Goal: Transaction & Acquisition: Subscribe to service/newsletter

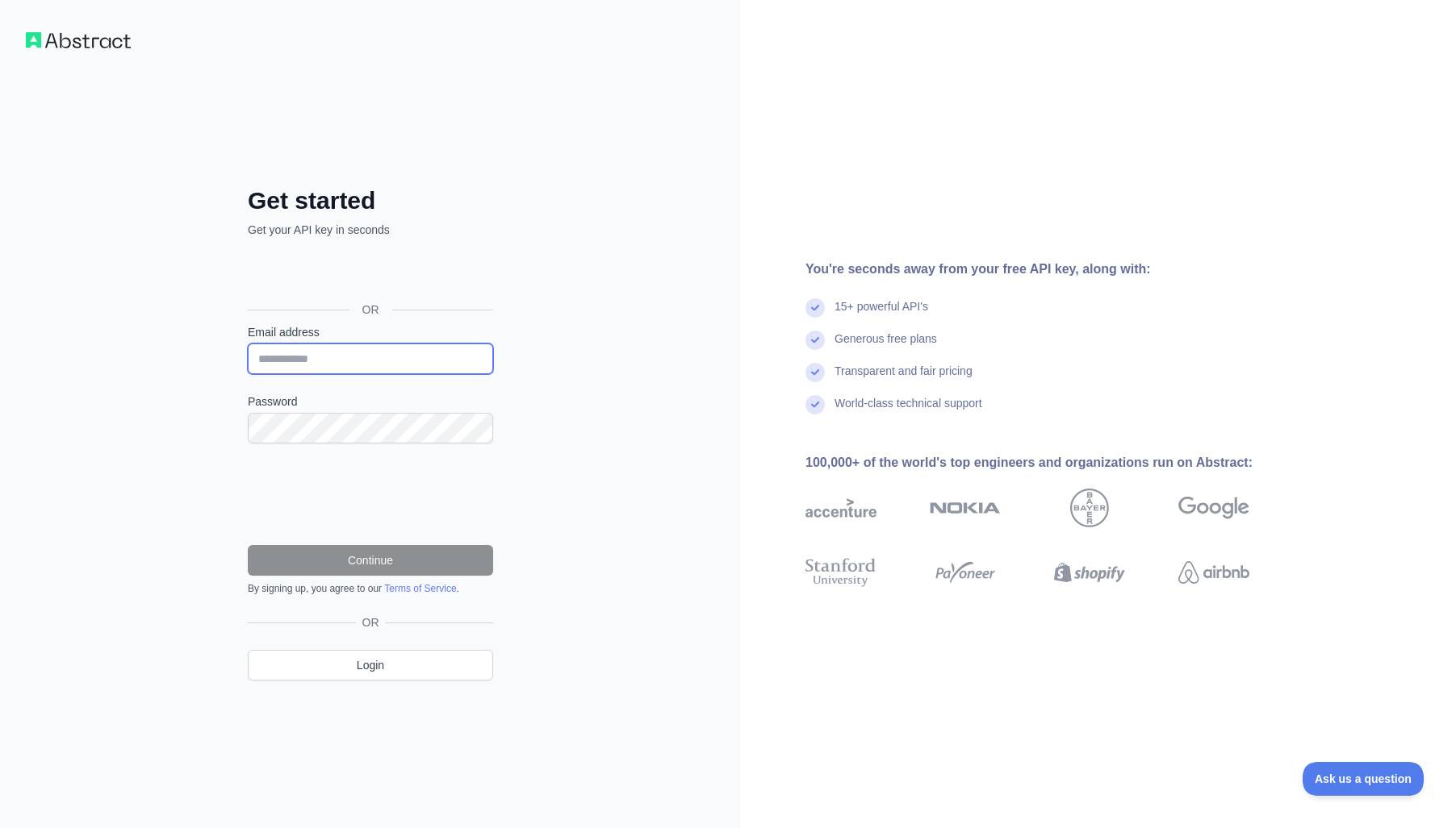
click at [305, 363] on input "Email address" at bounding box center [370, 359] width 245 height 31
type input "**********"
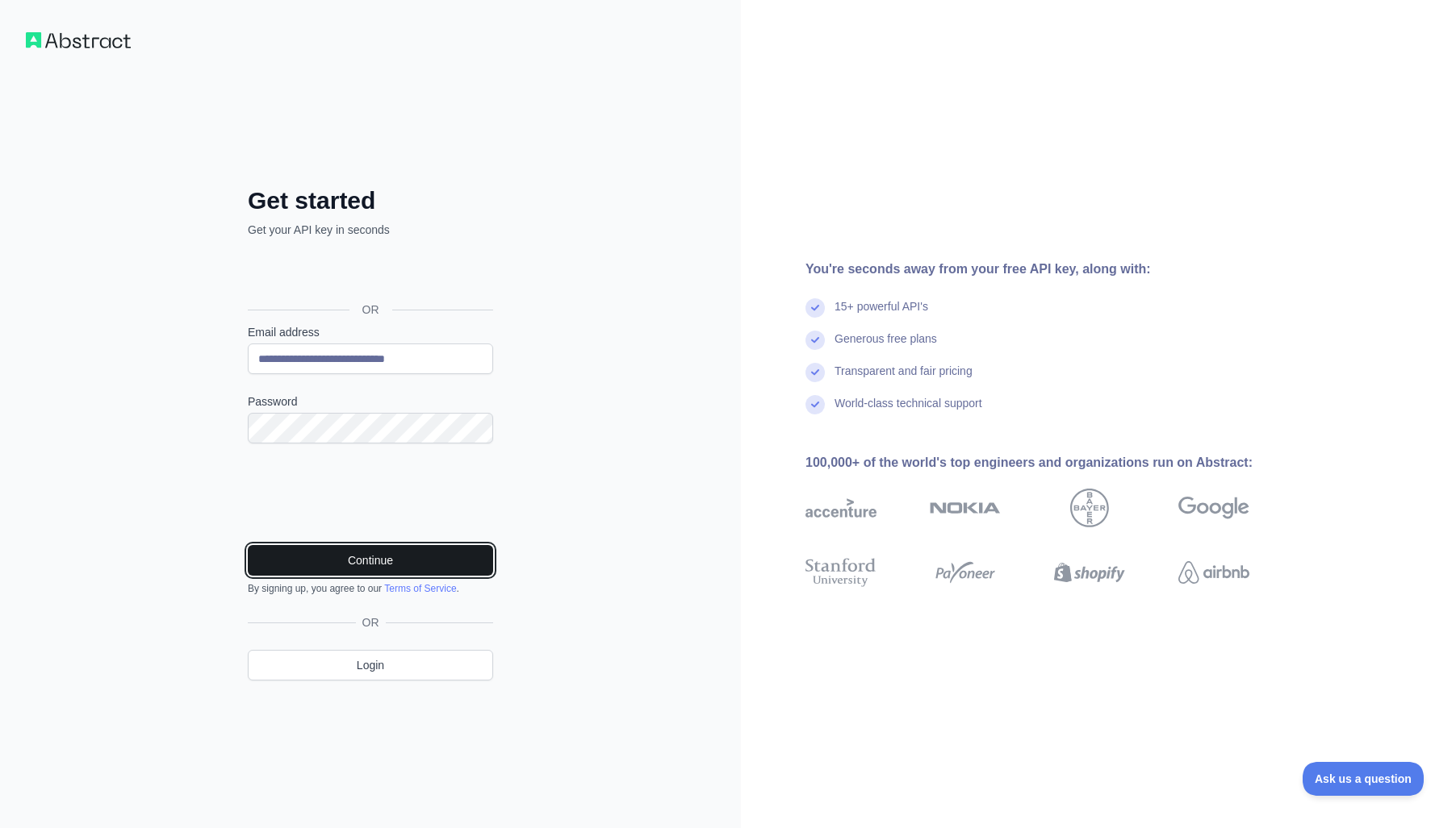
click at [349, 561] on button "Continue" at bounding box center [370, 560] width 245 height 31
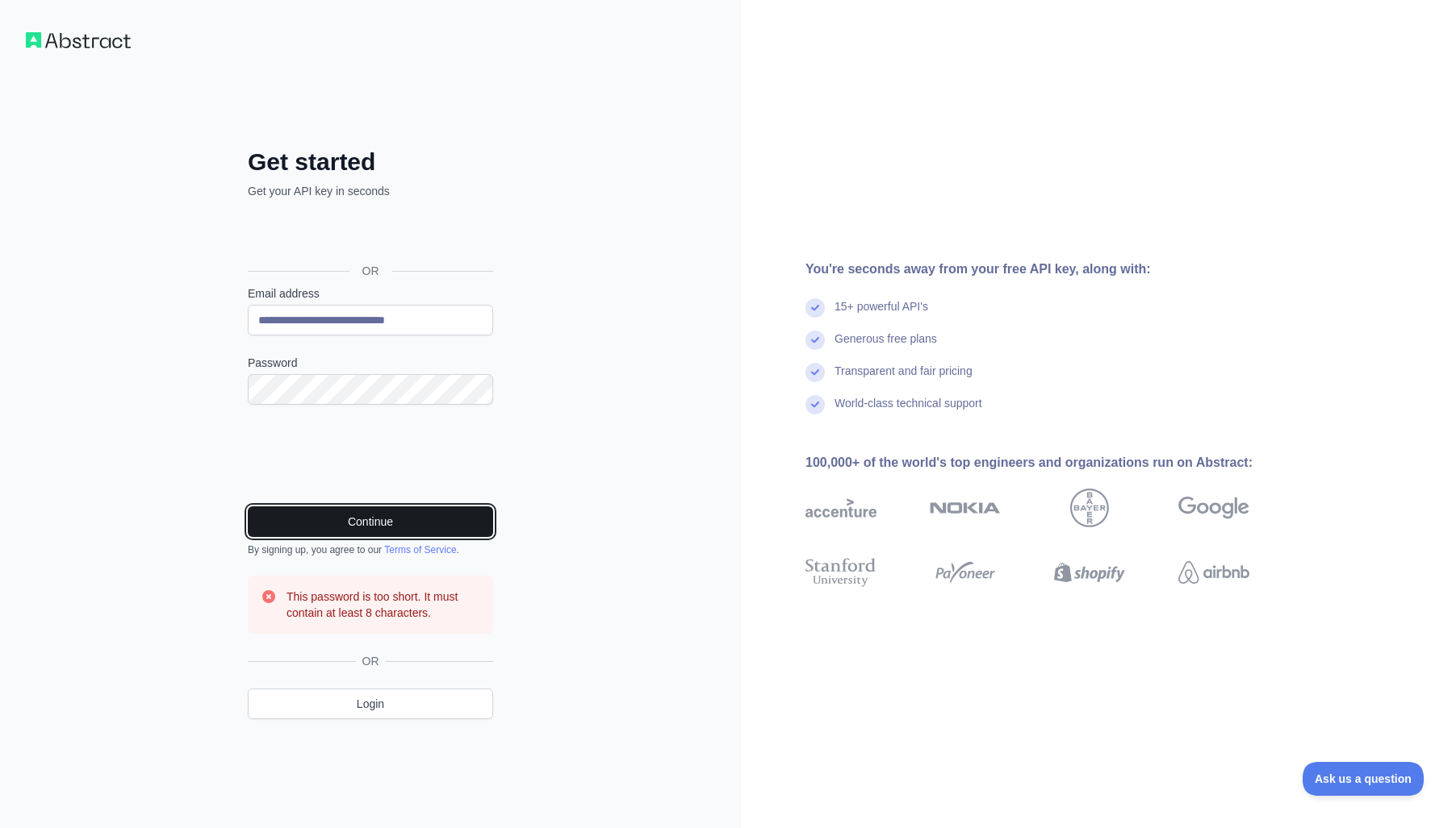
click at [379, 524] on button "Continue" at bounding box center [370, 521] width 245 height 31
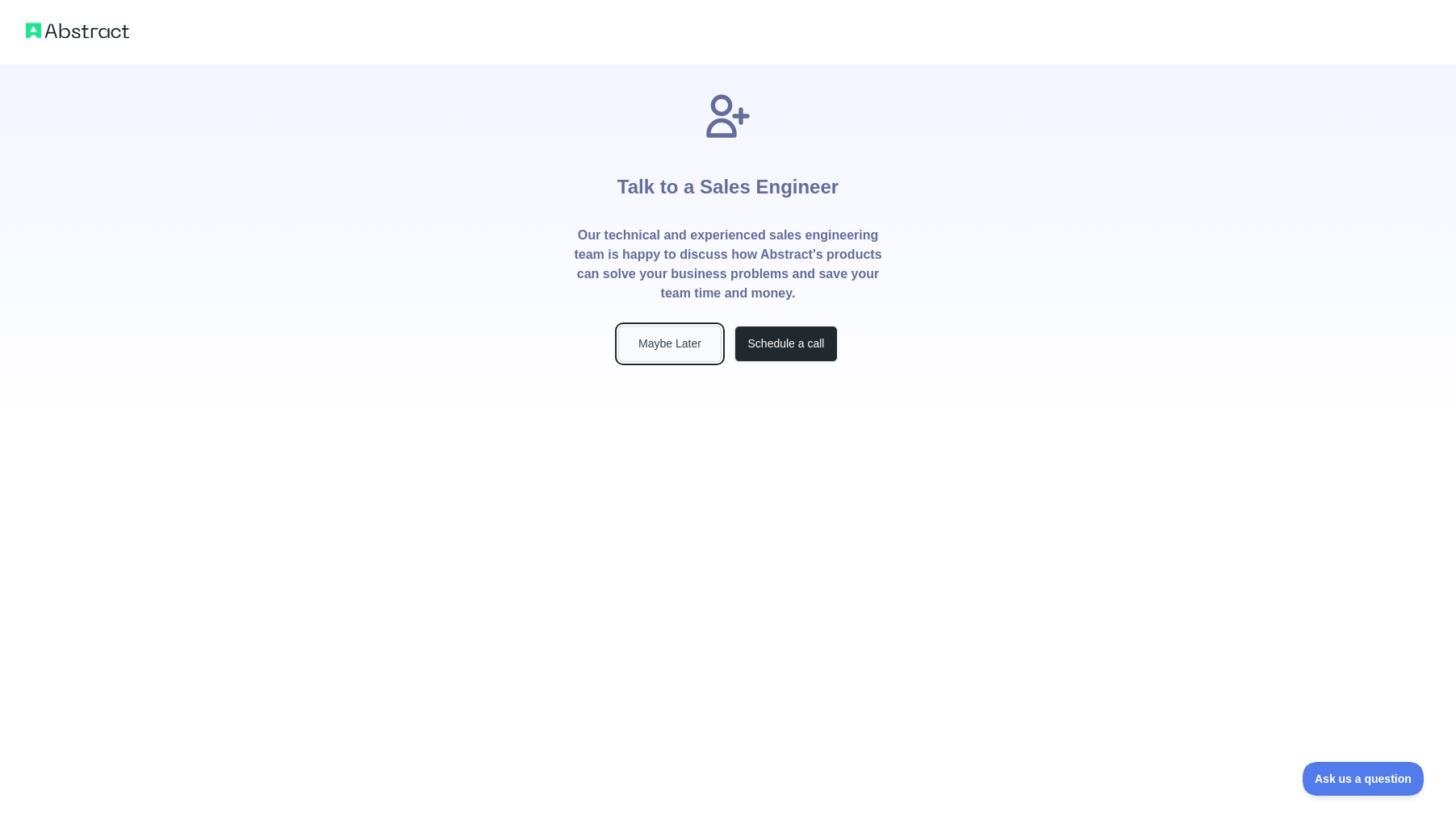
click at [687, 347] on button "Maybe Later" at bounding box center [669, 344] width 103 height 36
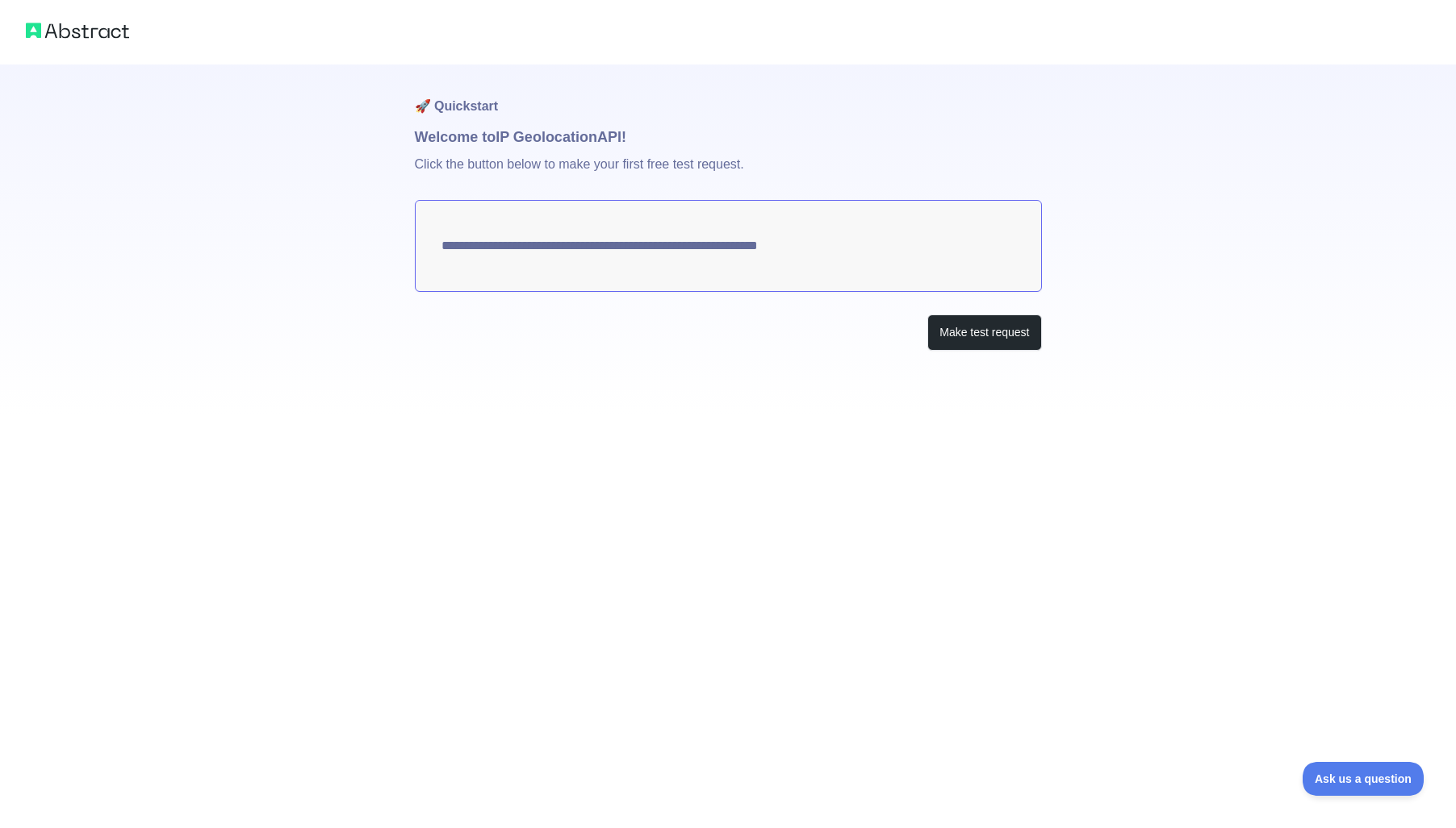
click at [589, 245] on textarea "**********" at bounding box center [728, 245] width 627 height 92
click at [982, 334] on button "Make test request" at bounding box center [984, 332] width 113 height 36
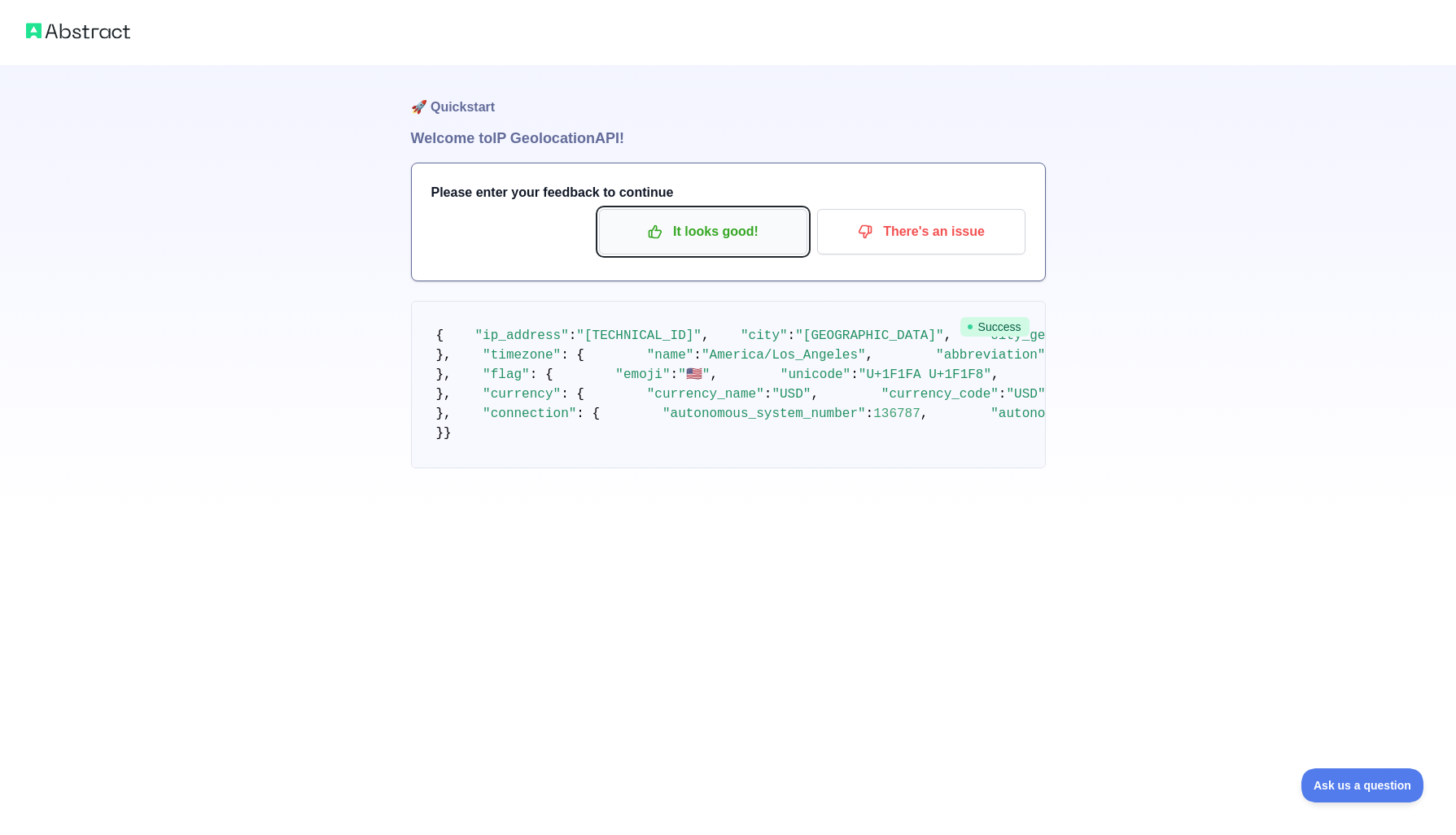
click at [691, 235] on p "It looks good!" at bounding box center [703, 232] width 184 height 28
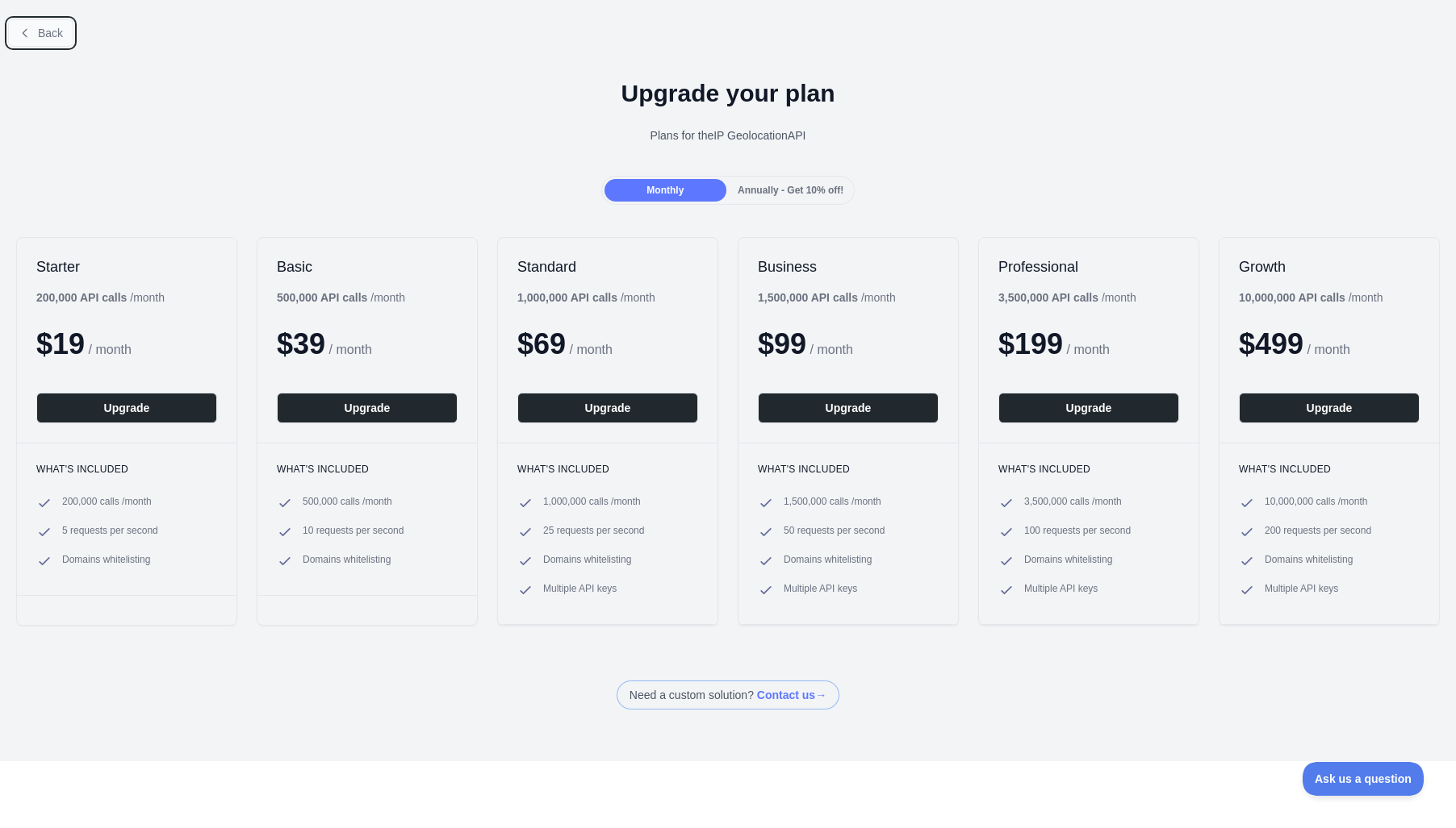
click at [28, 33] on icon at bounding box center [25, 33] width 13 height 13
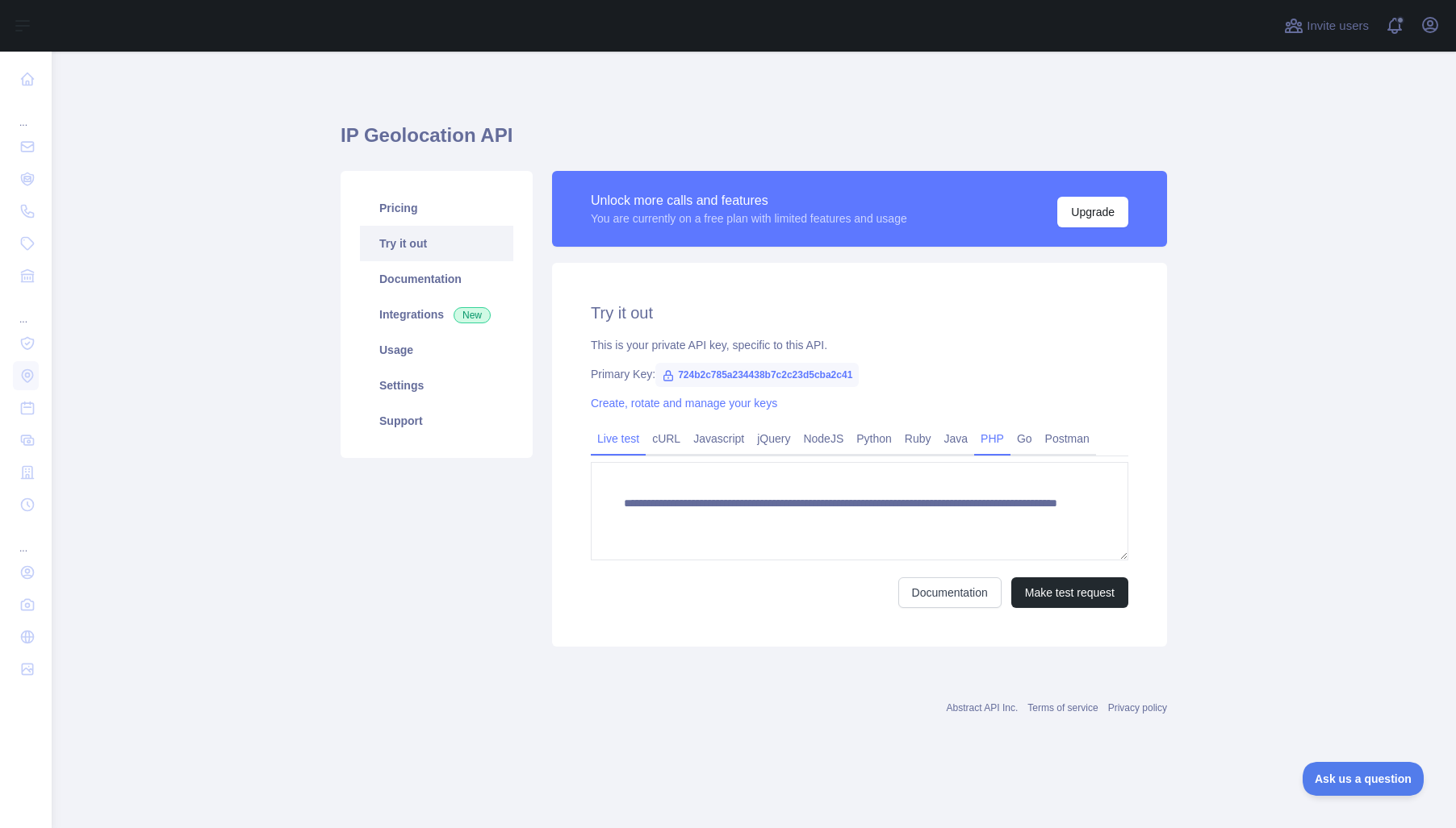
click at [1009, 440] on link "PHP" at bounding box center [992, 439] width 36 height 26
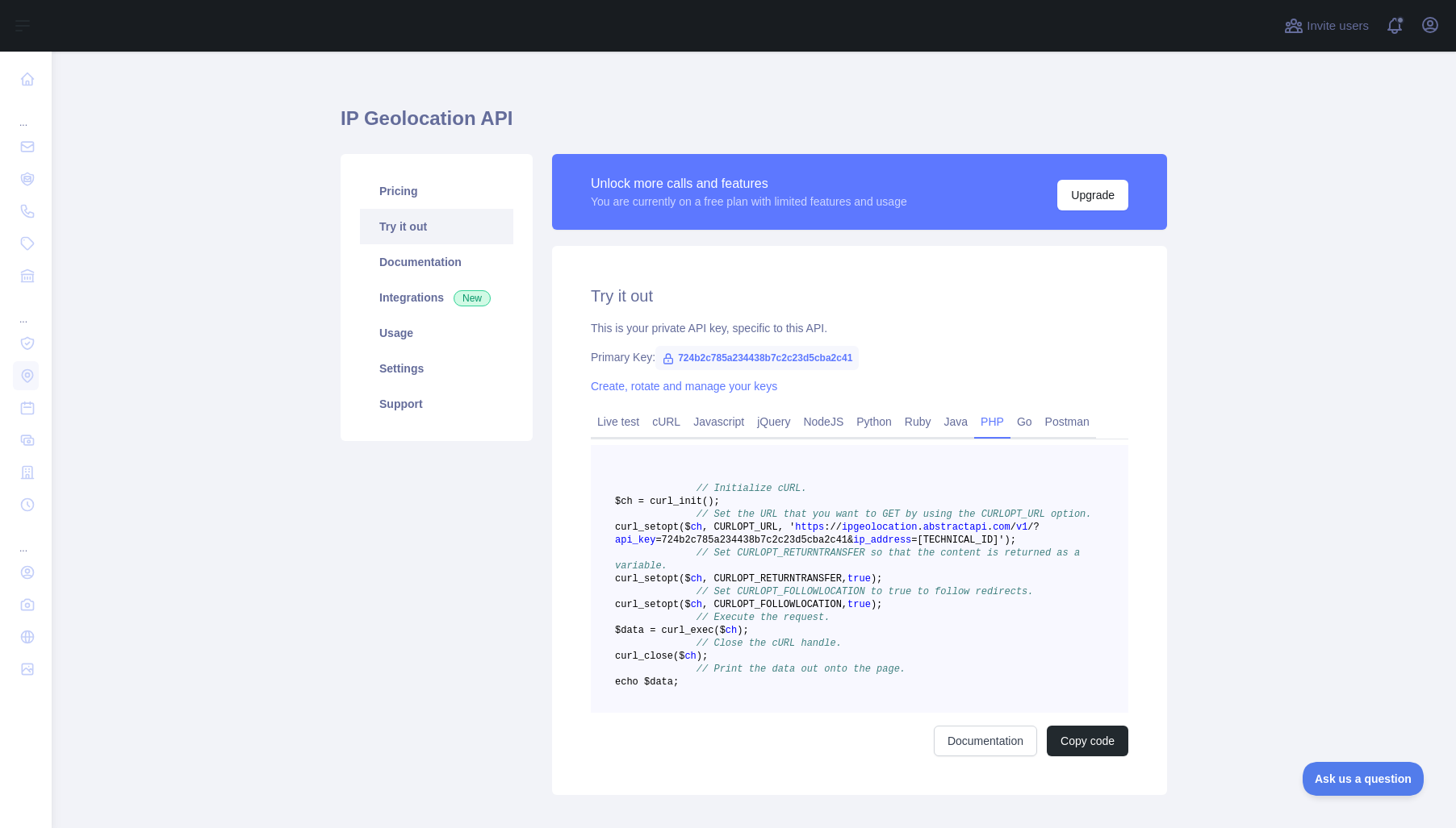
scroll to position [145, 0]
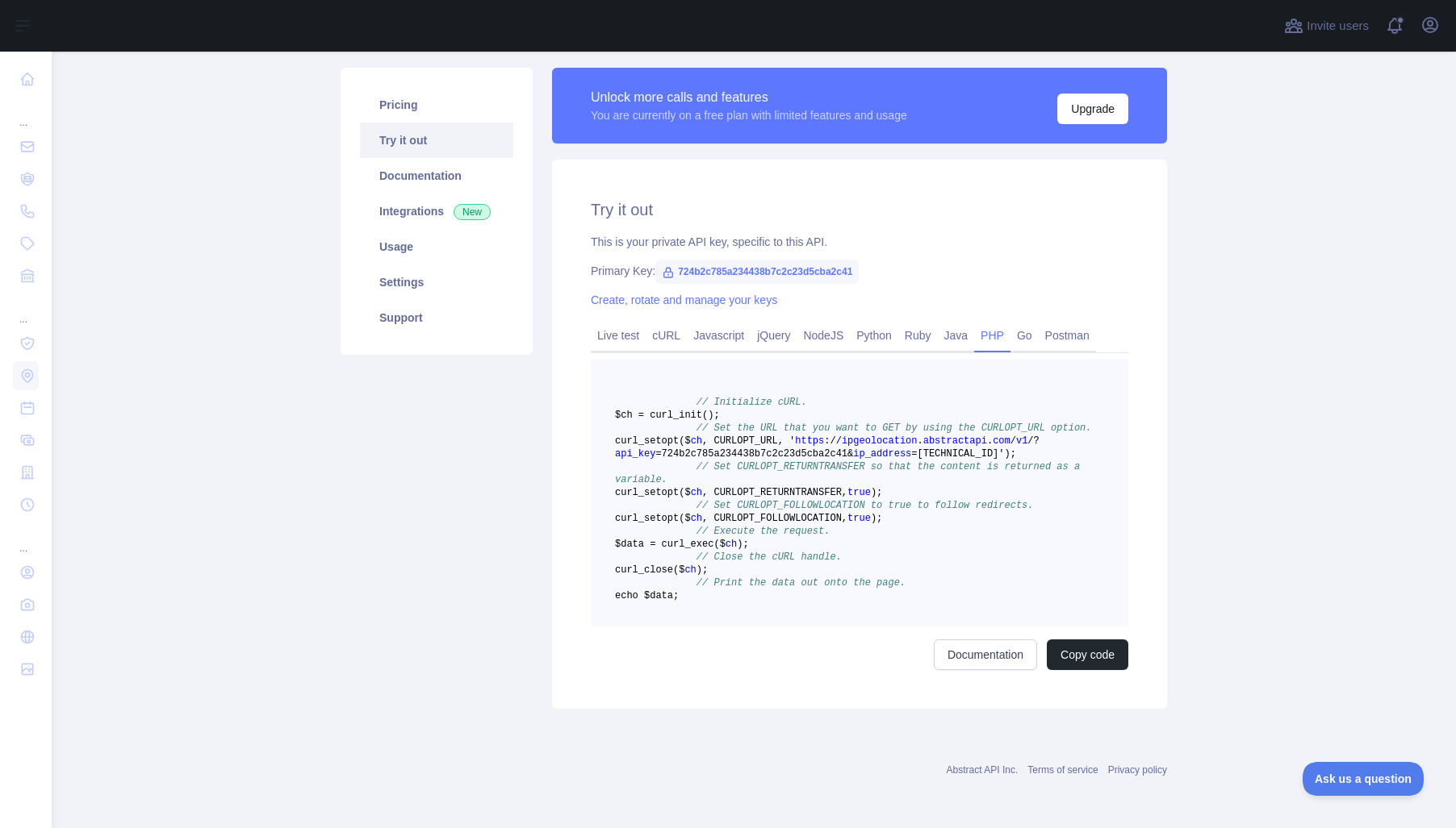
click at [731, 397] on span "// Initialize cURL." at bounding box center [751, 402] width 111 height 11
drag, startPoint x: 731, startPoint y: 361, endPoint x: 817, endPoint y: 648, distance: 299.6
click at [817, 626] on pre "// Initialize cURL. $ch = curl _init() ; // Set the URL that you want to GET by…" at bounding box center [859, 493] width 537 height 268
copy span
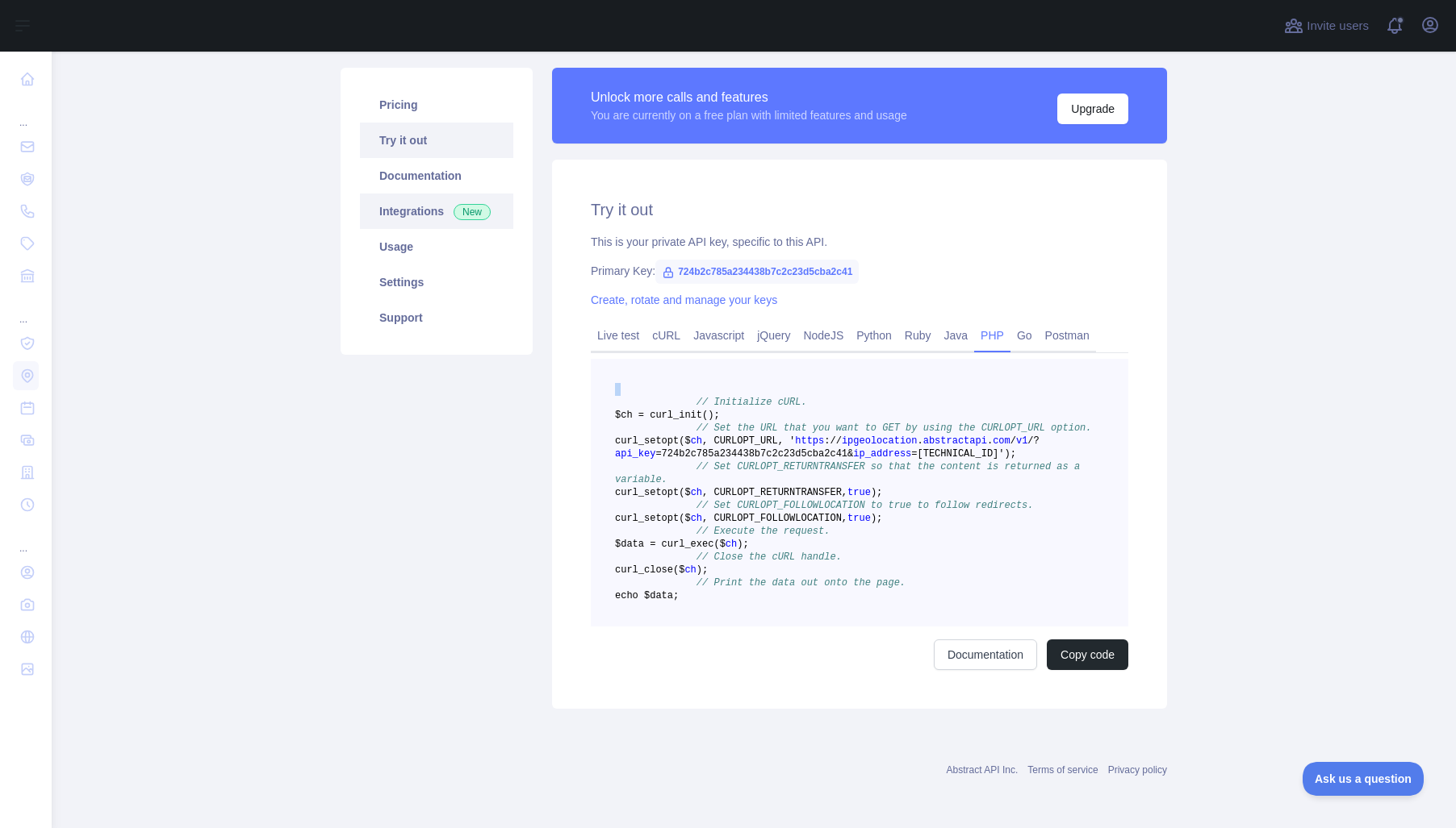
click at [394, 193] on link "Integrations New" at bounding box center [436, 211] width 153 height 35
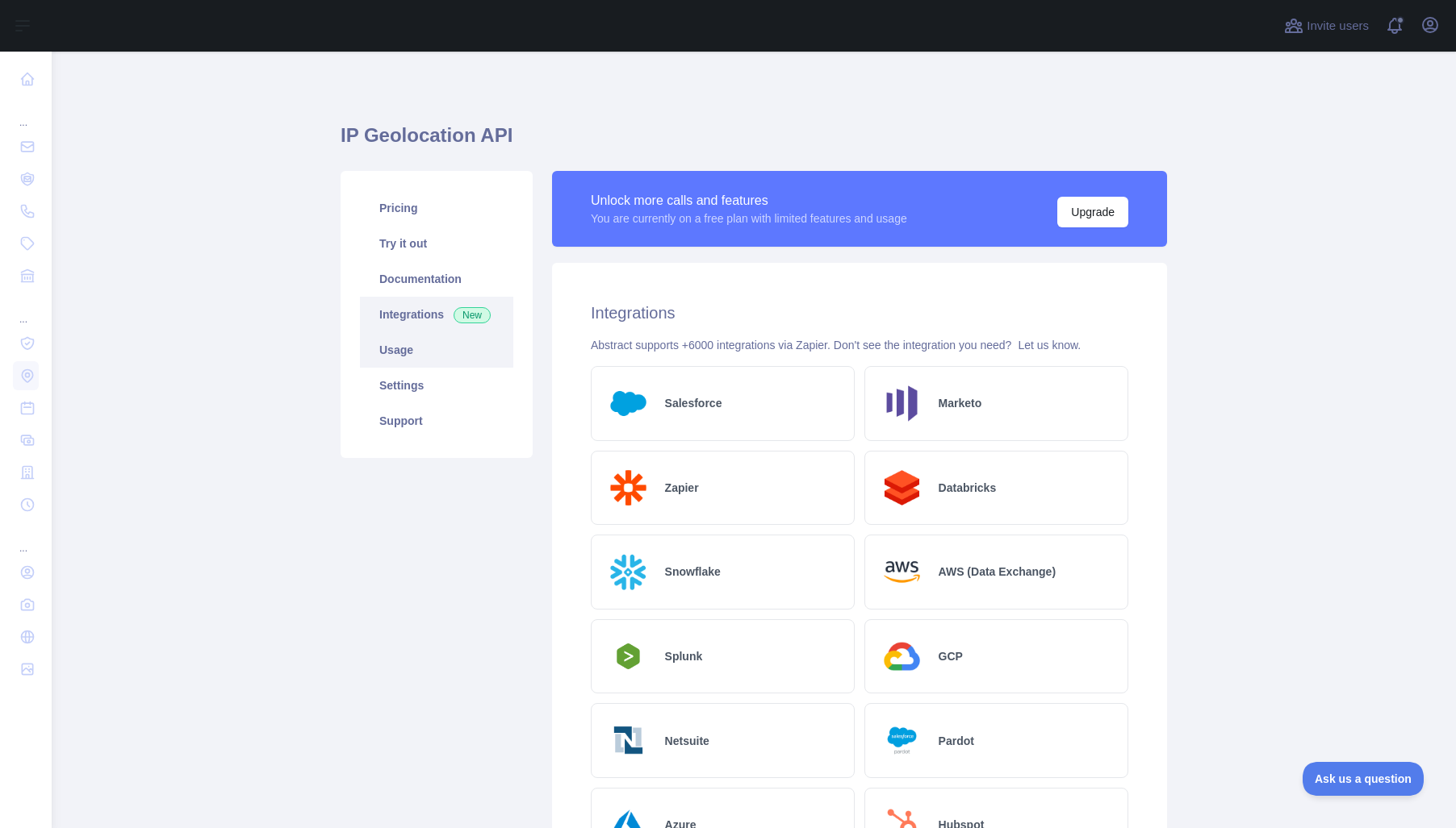
click at [396, 351] on link "Usage" at bounding box center [436, 350] width 153 height 35
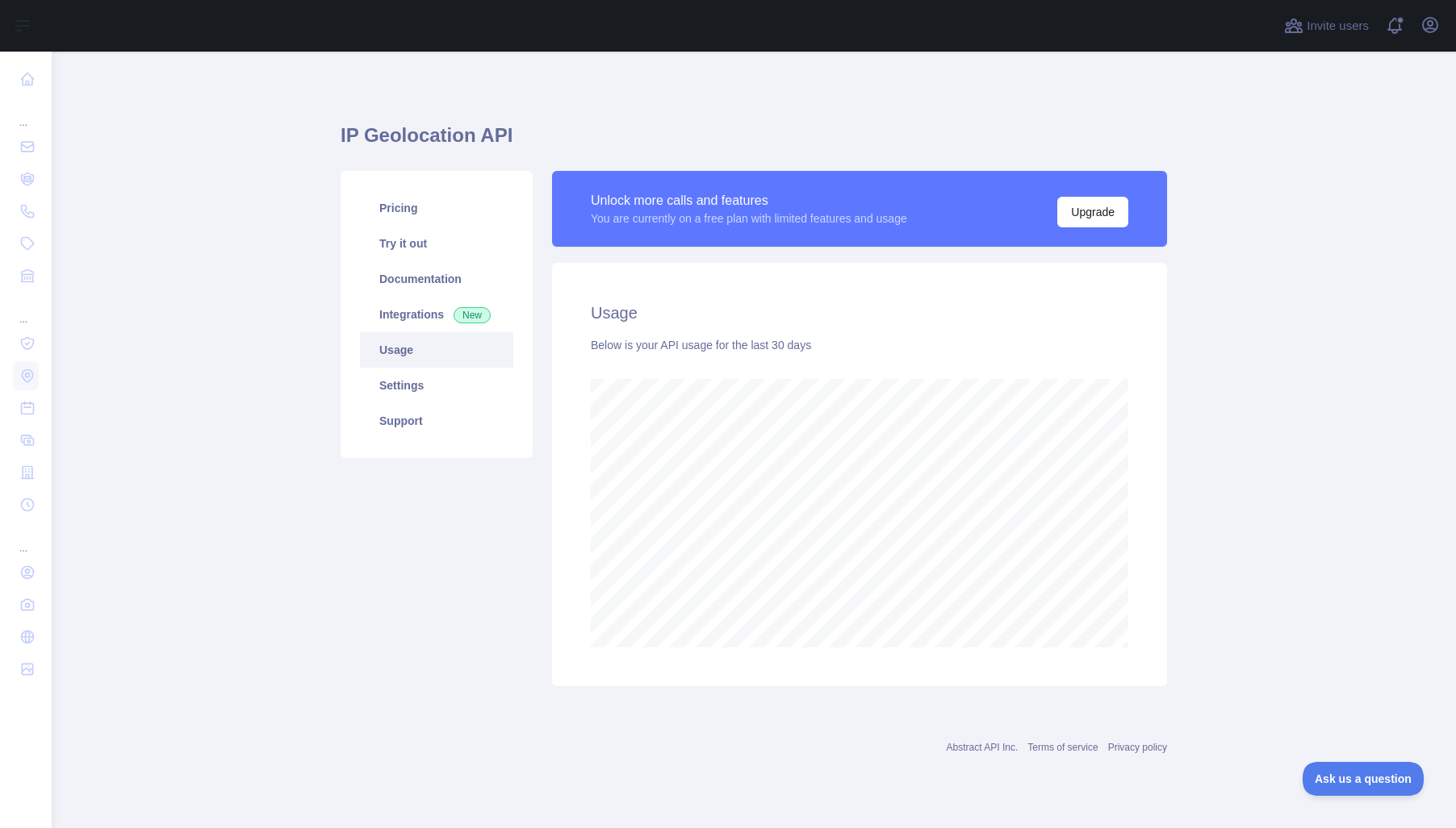
scroll to position [777, 1404]
click at [395, 384] on link "Settings" at bounding box center [436, 386] width 153 height 35
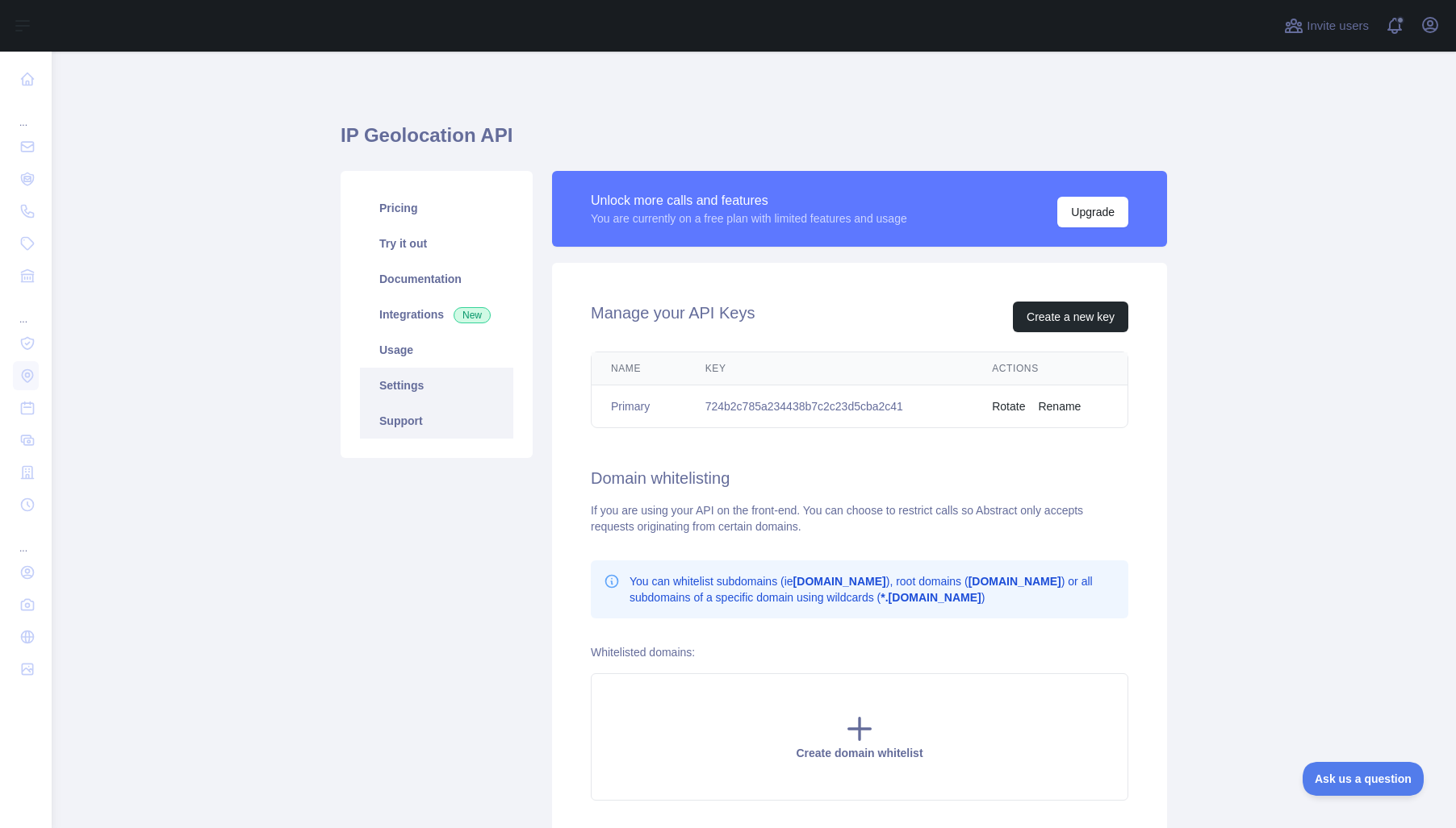
click at [374, 418] on link "Support" at bounding box center [436, 421] width 153 height 35
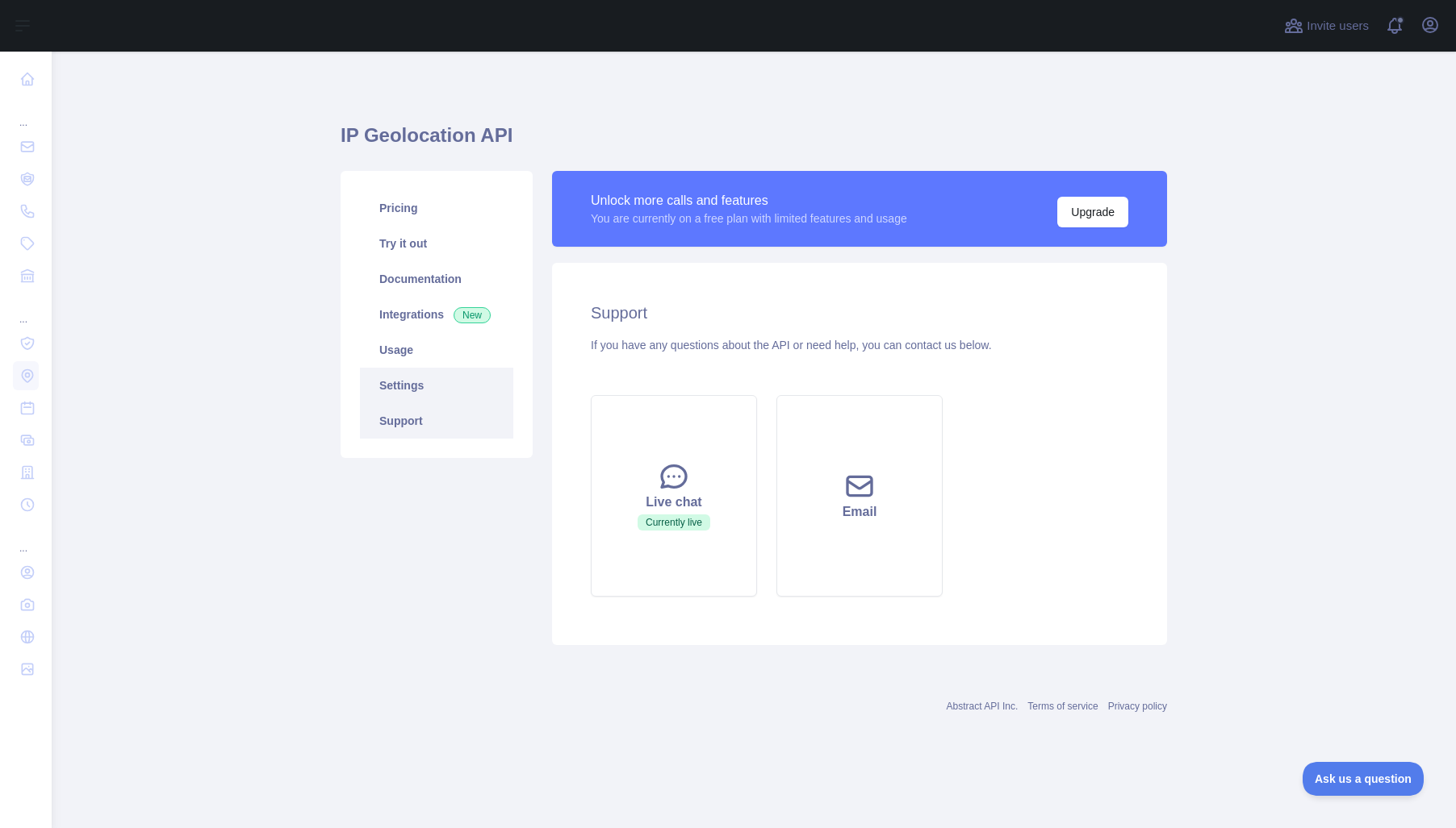
click at [391, 381] on link "Settings" at bounding box center [436, 386] width 153 height 35
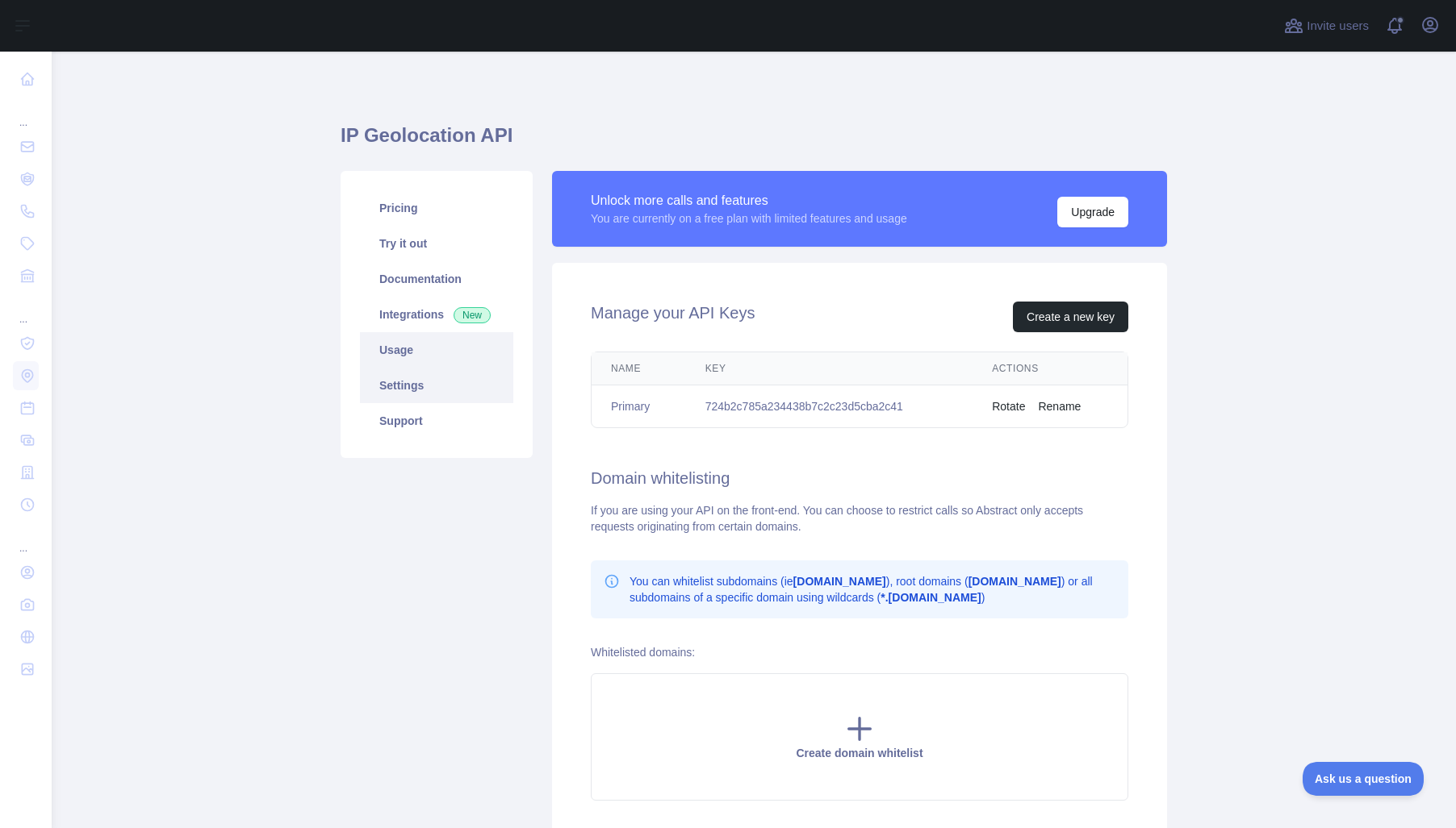
click at [390, 346] on link "Usage" at bounding box center [436, 350] width 153 height 35
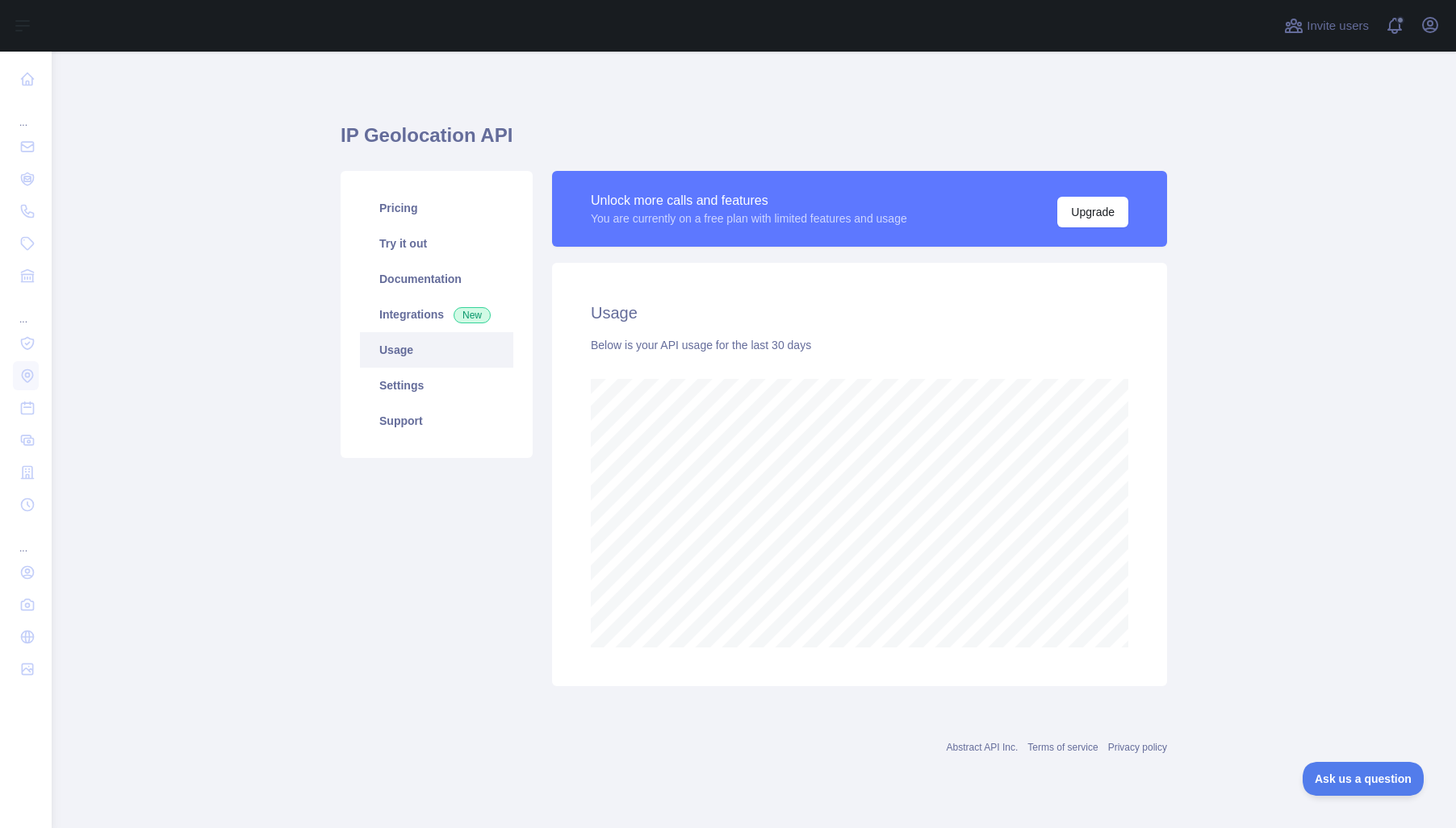
scroll to position [777, 1404]
click at [388, 388] on link "Settings" at bounding box center [436, 386] width 153 height 35
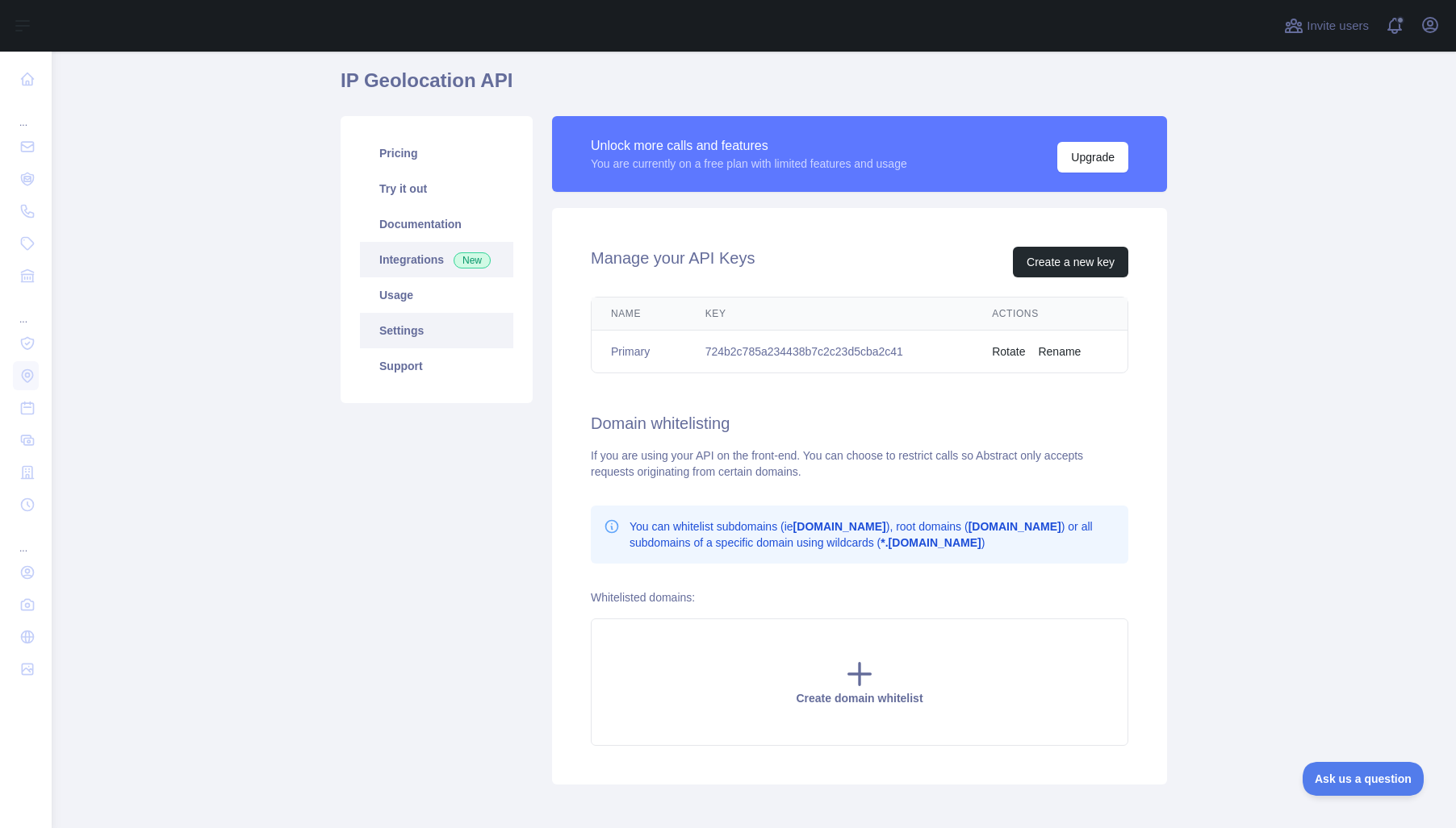
scroll to position [50, 0]
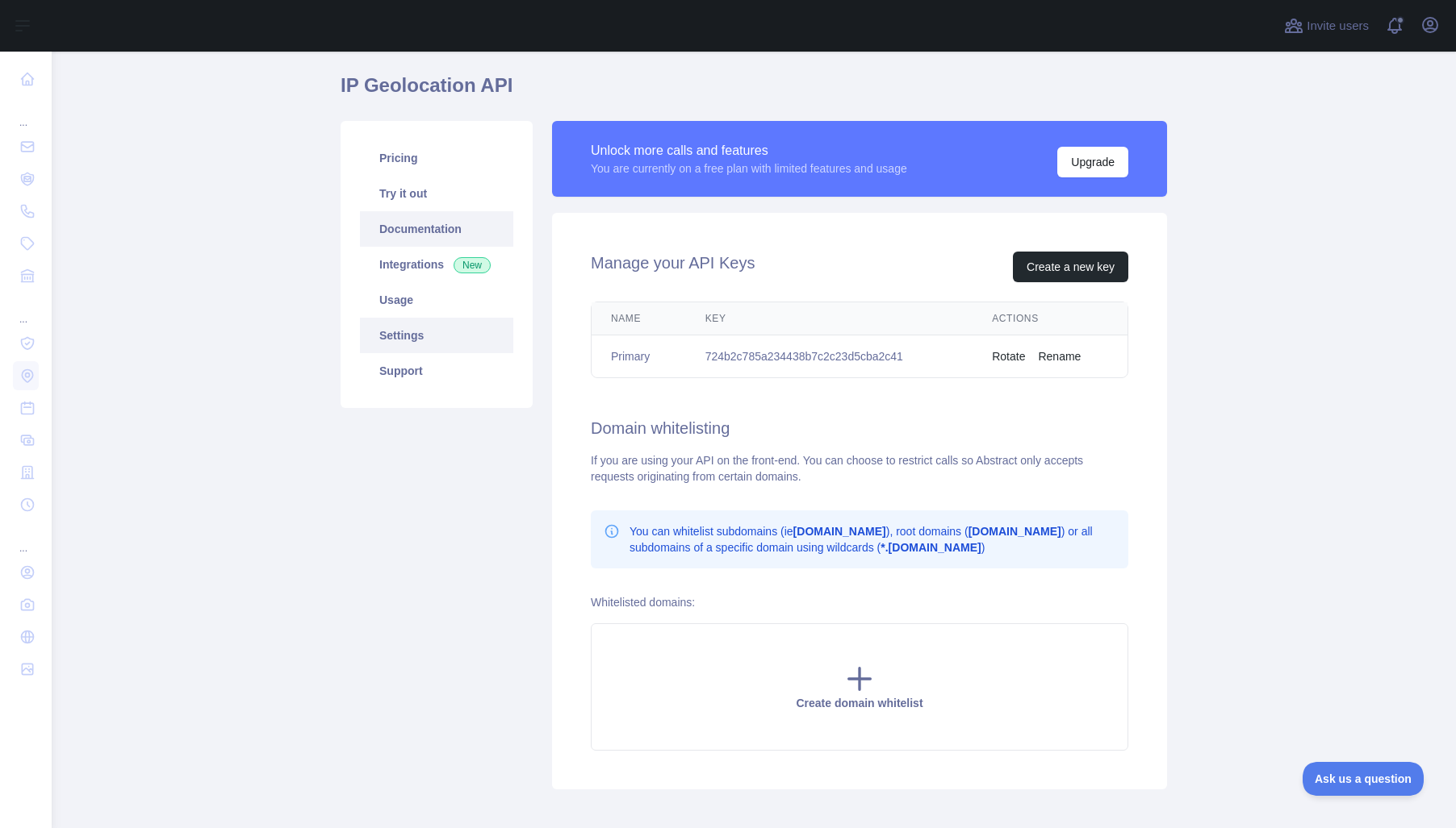
click at [398, 230] on link "Documentation" at bounding box center [436, 229] width 153 height 35
